Goal: Transaction & Acquisition: Purchase product/service

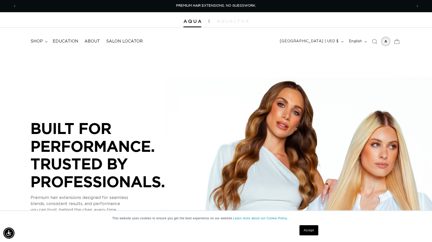
click at [387, 41] on div at bounding box center [385, 41] width 7 height 7
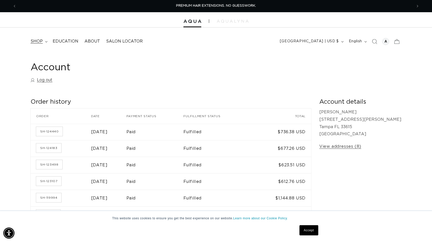
click at [41, 40] on span "shop" at bounding box center [37, 41] width 12 height 5
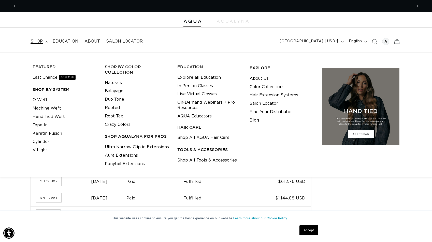
scroll to position [0, 792]
click at [37, 98] on link "Q Weft" at bounding box center [40, 100] width 15 height 8
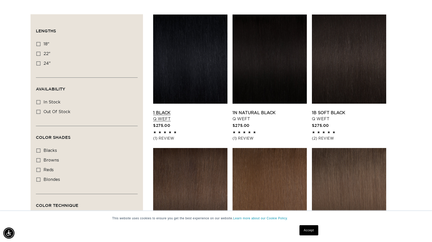
scroll to position [168, 0]
click at [39, 43] on icon at bounding box center [38, 44] width 4 height 4
click at [39, 43] on input "18" 18" (5 products)" at bounding box center [38, 44] width 4 height 4
checkbox input "true"
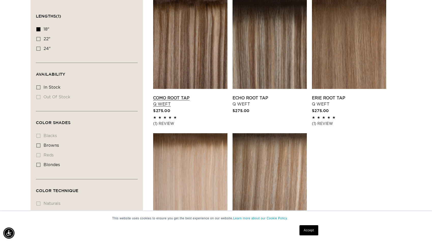
scroll to position [0, 396]
click at [200, 95] on link "Como Root Tap Q Weft" at bounding box center [190, 101] width 74 height 12
click at [357, 95] on link "Erie Root Tap Q Weft" at bounding box center [349, 101] width 74 height 12
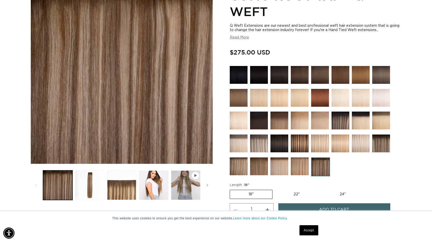
scroll to position [106, 0]
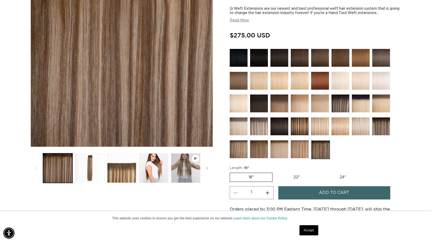
click at [294, 191] on button "Add to cart" at bounding box center [334, 192] width 112 height 13
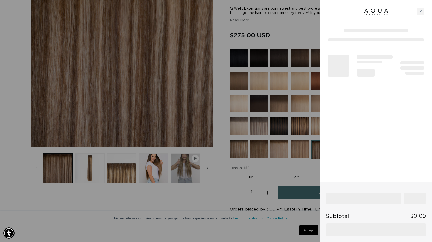
scroll to position [0, 396]
